Goal: Task Accomplishment & Management: Manage account settings

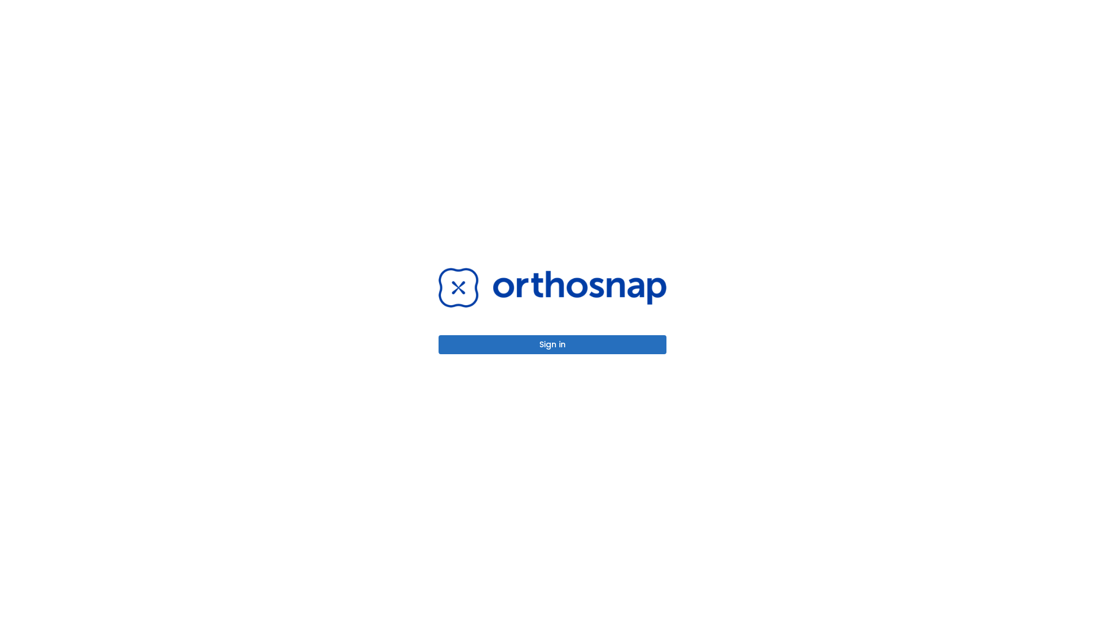
click at [553, 344] on button "Sign in" at bounding box center [553, 344] width 228 height 19
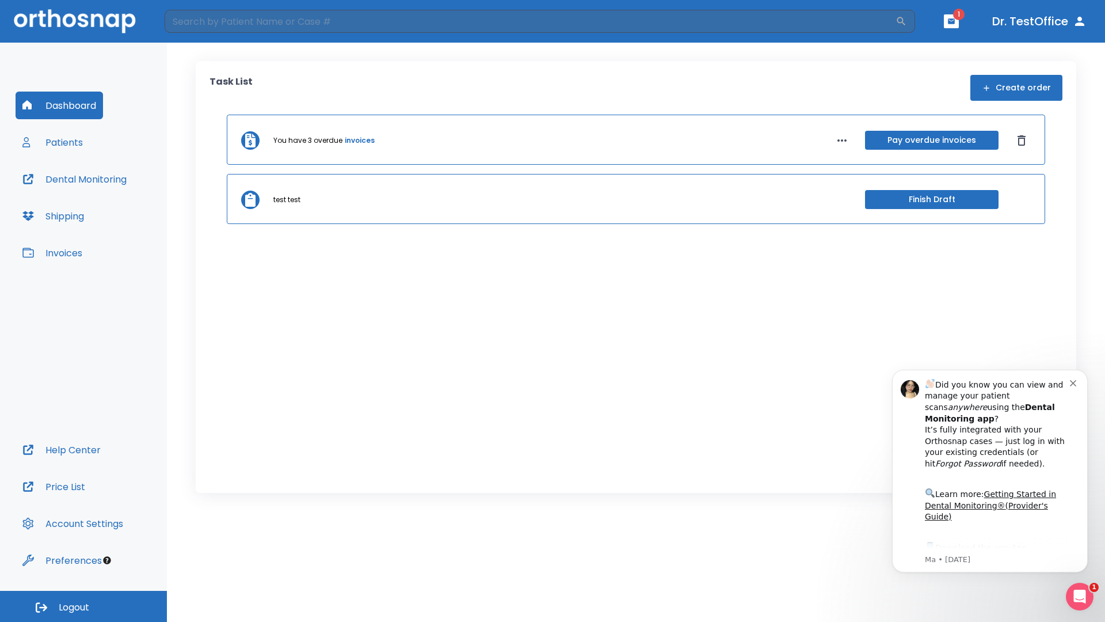
click at [83, 606] on span "Logout" at bounding box center [74, 607] width 31 height 13
